Goal: Transaction & Acquisition: Purchase product/service

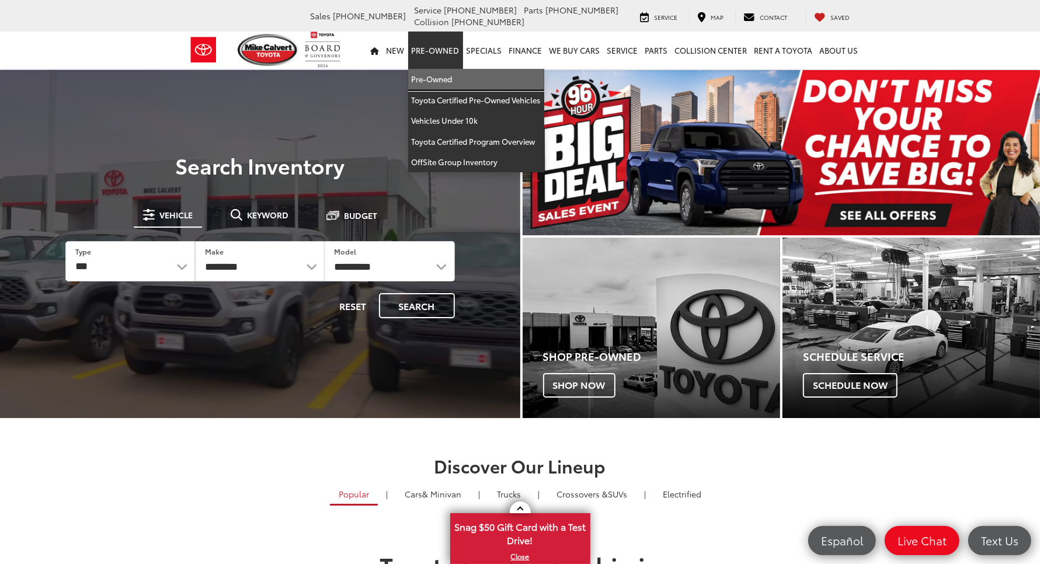
click at [408, 69] on link "Pre-Owned" at bounding box center [476, 79] width 136 height 21
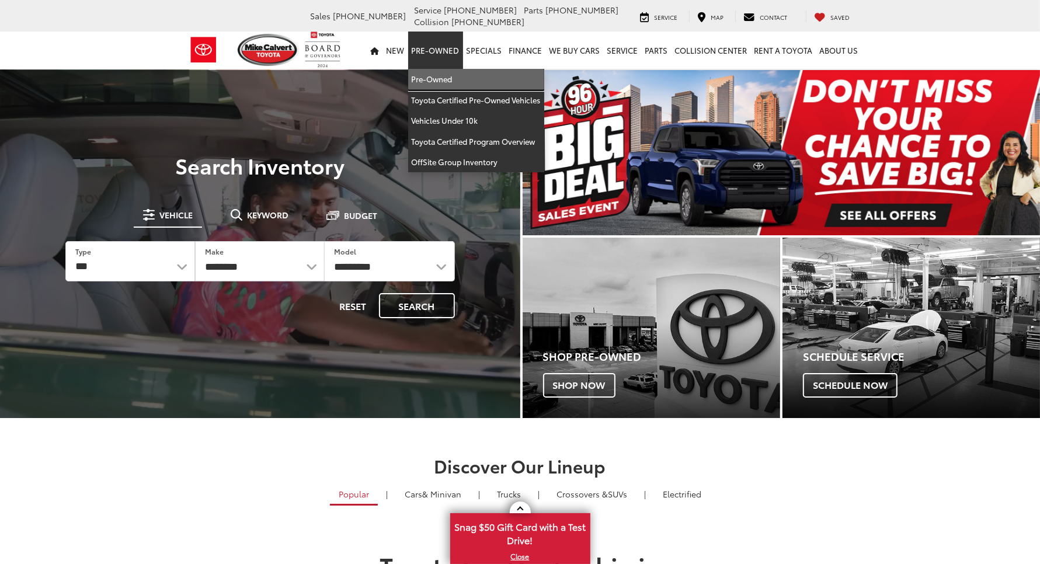
click at [408, 69] on link "Pre-Owned" at bounding box center [476, 79] width 136 height 21
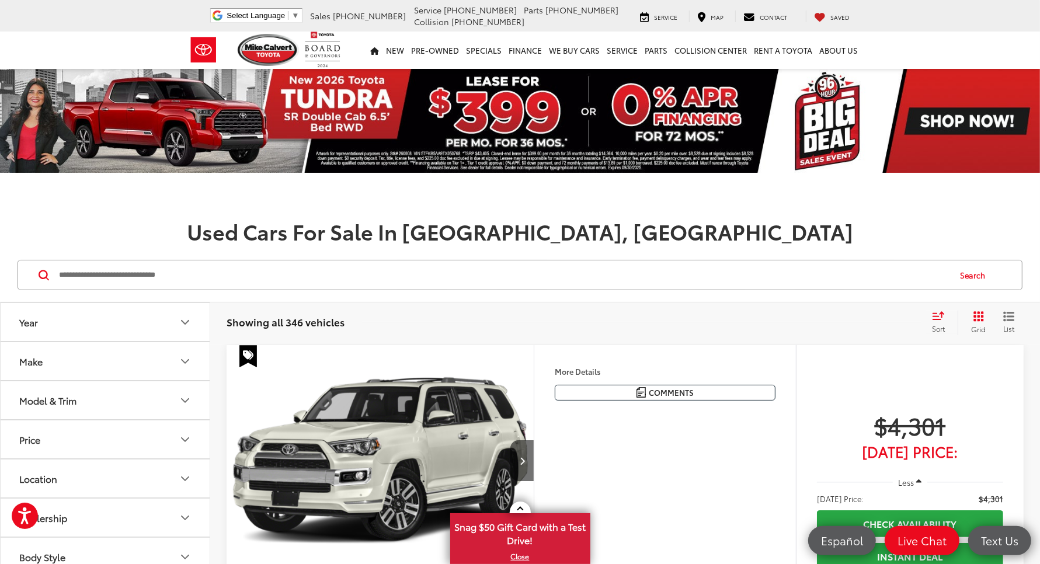
click at [190, 261] on input "Search by Make, Model, or Keyword" at bounding box center [503, 275] width 891 height 28
click at [546, 32] on link "WE BUY CARS" at bounding box center [575, 50] width 58 height 37
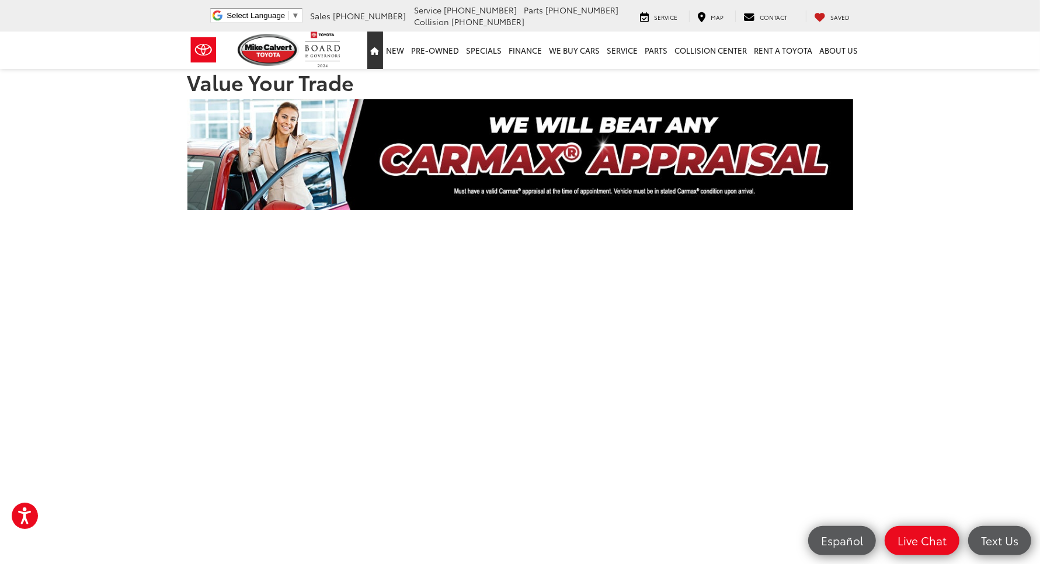
click at [371, 47] on icon "Home" at bounding box center [375, 51] width 9 height 8
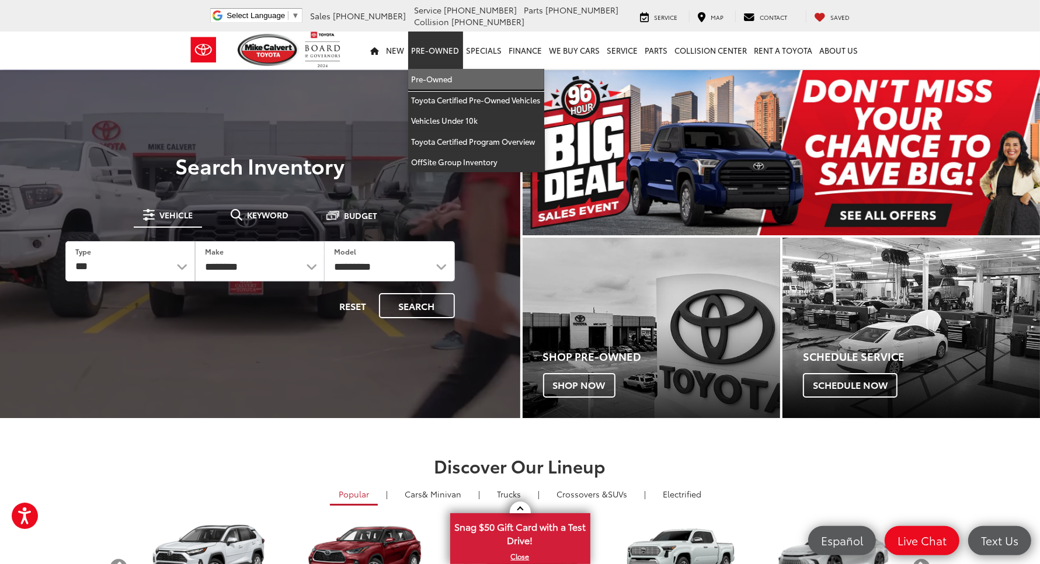
click at [408, 69] on link "Pre-Owned" at bounding box center [476, 79] width 136 height 21
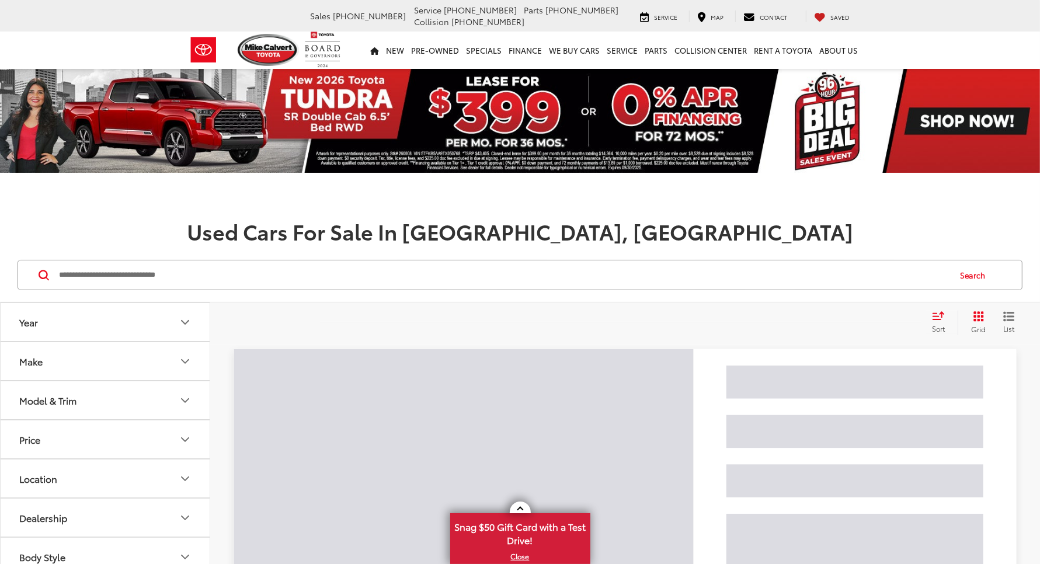
click at [361, 261] on input "Search by Make, Model, or Keyword" at bounding box center [503, 275] width 891 height 28
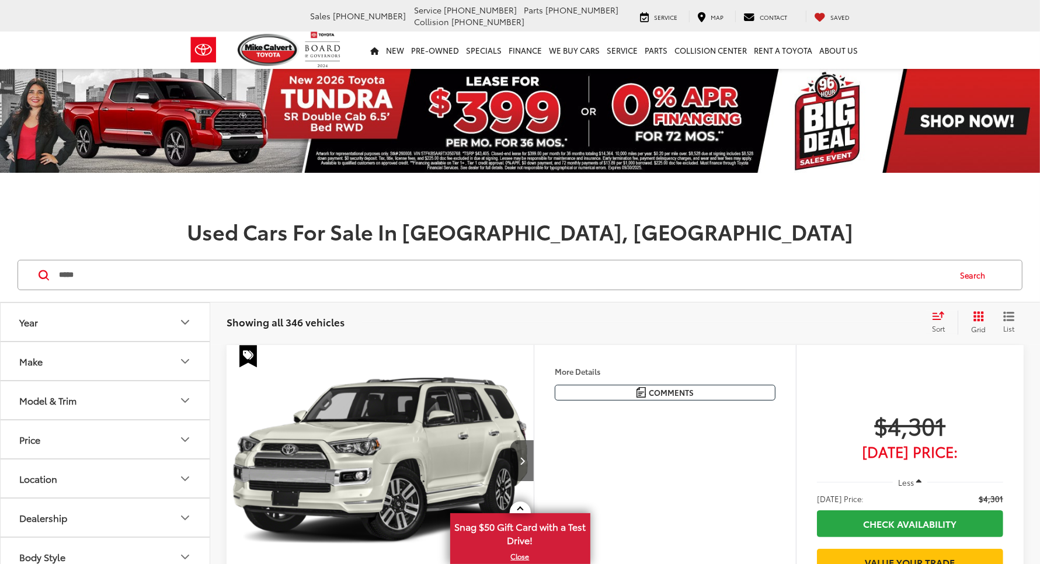
type input "*****"
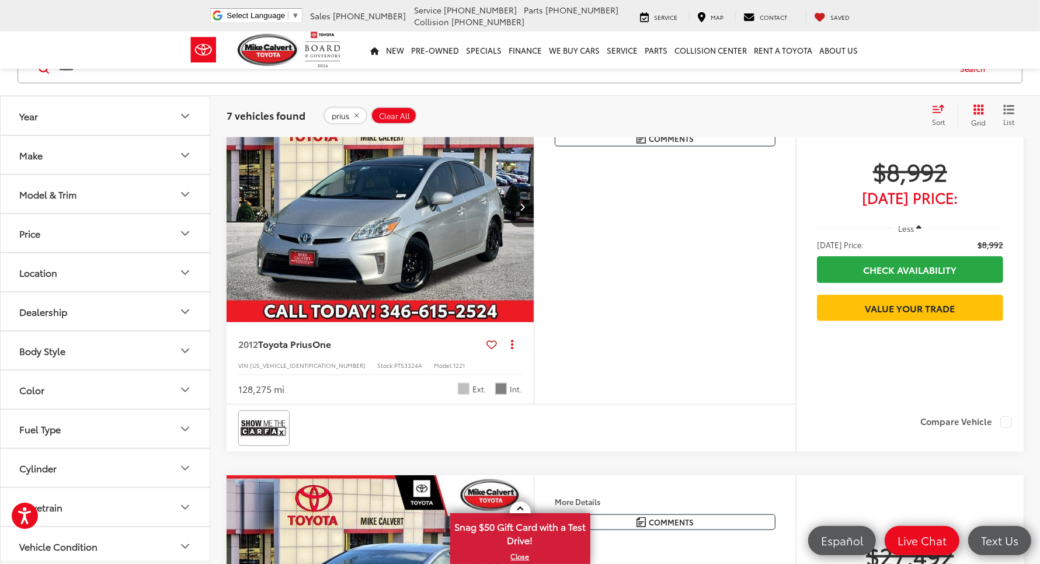
scroll to position [1050, 0]
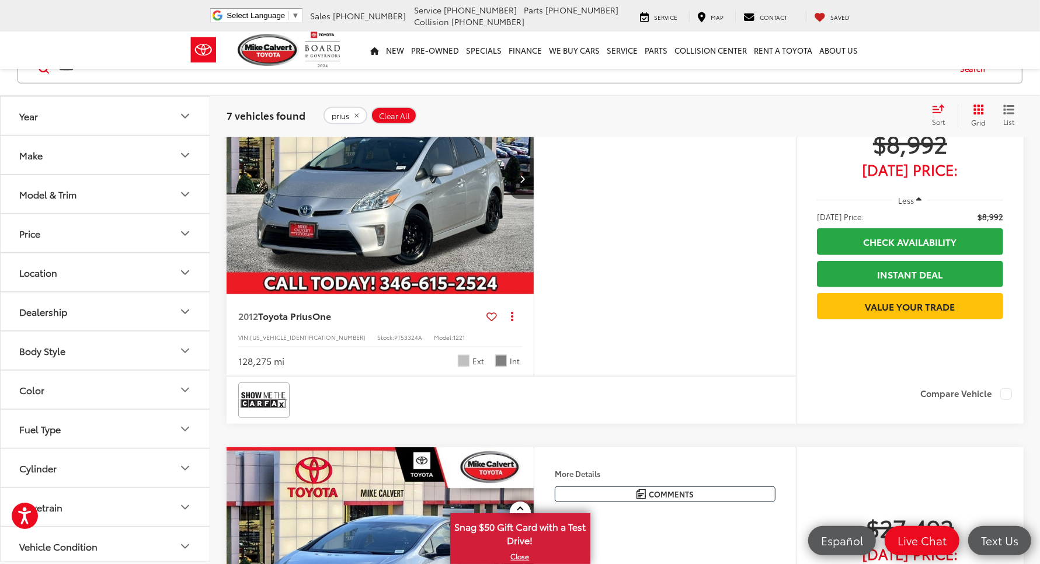
click at [456, 200] on img "2012 Toyota Prius One 0" at bounding box center [380, 179] width 309 height 232
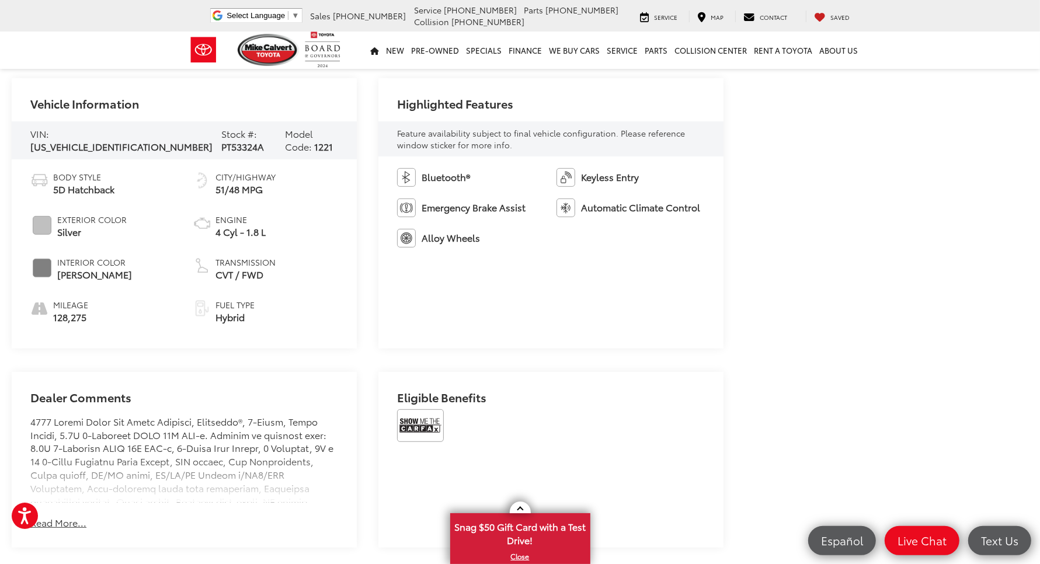
scroll to position [584, 0]
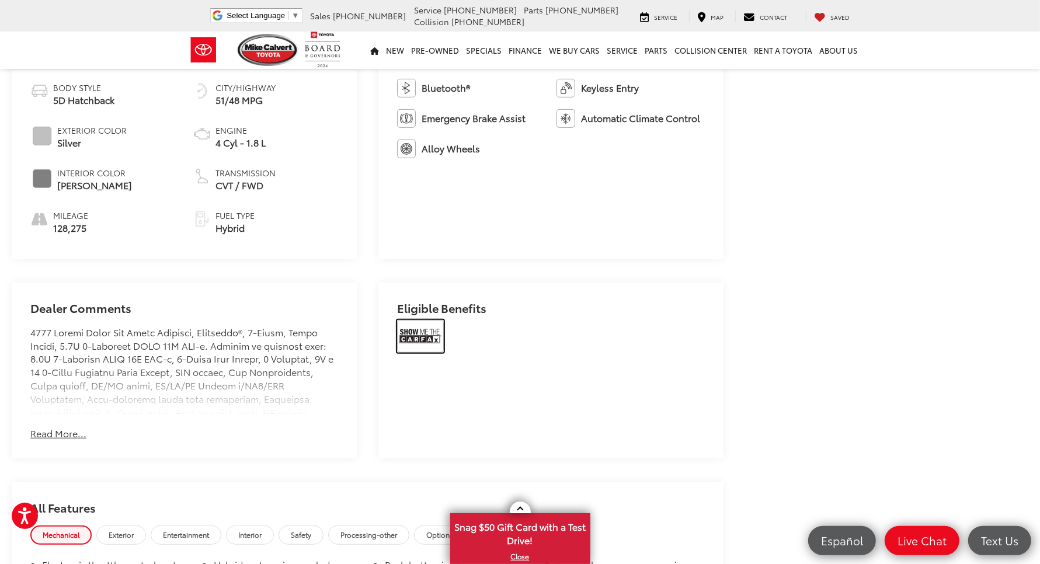
click at [425, 320] on img at bounding box center [420, 336] width 47 height 33
click at [416, 325] on img at bounding box center [420, 336] width 47 height 33
